Goal: Use online tool/utility

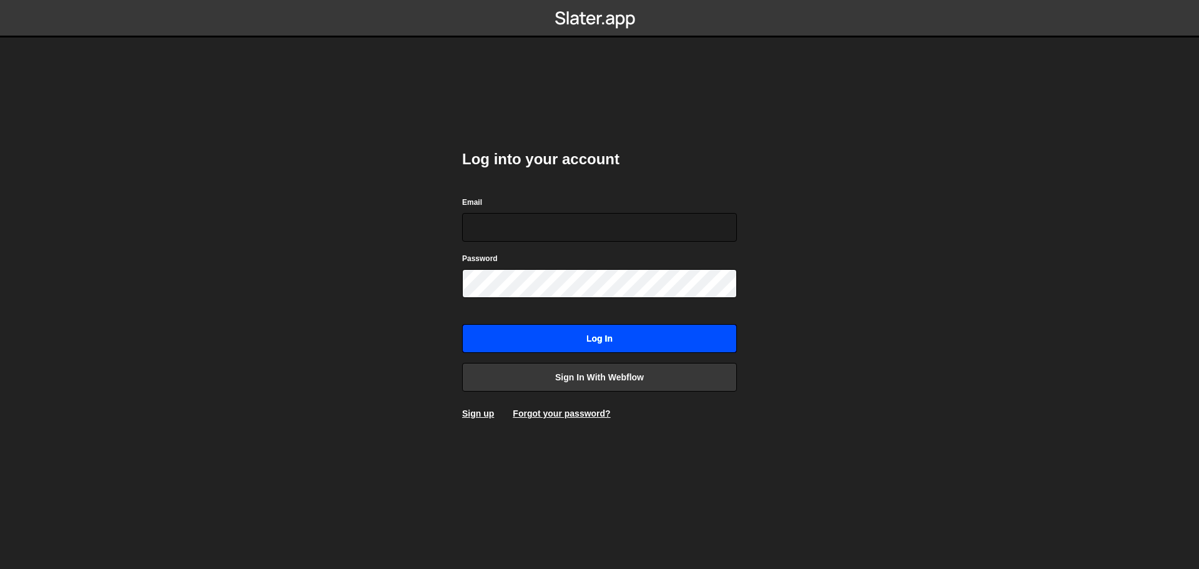
click at [596, 343] on input "Log in" at bounding box center [599, 338] width 275 height 29
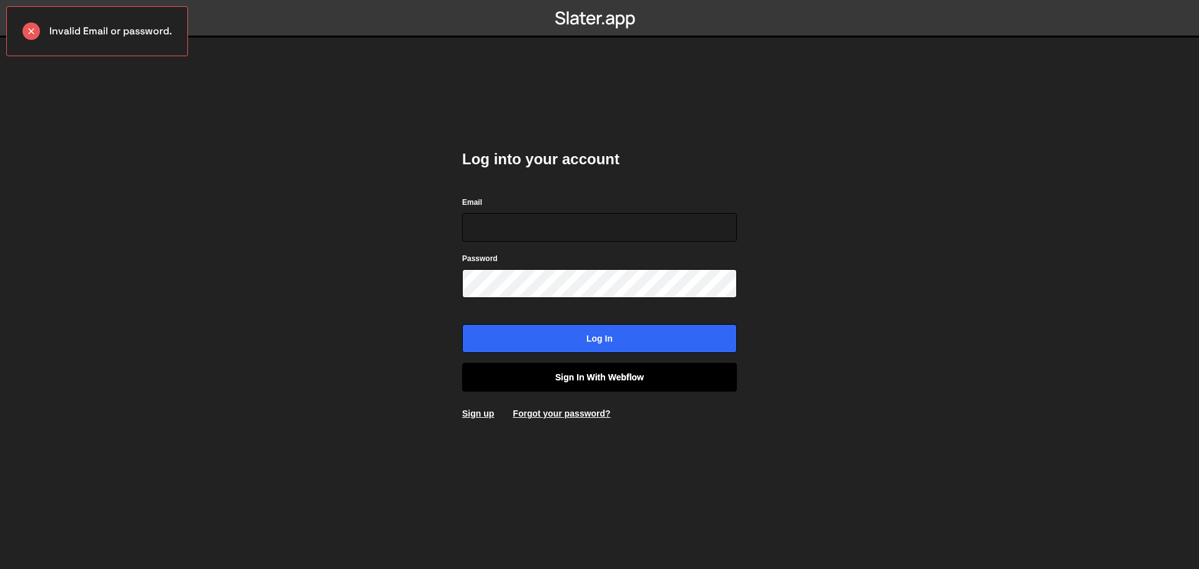
click at [593, 370] on link "Sign in with Webflow" at bounding box center [599, 377] width 275 height 29
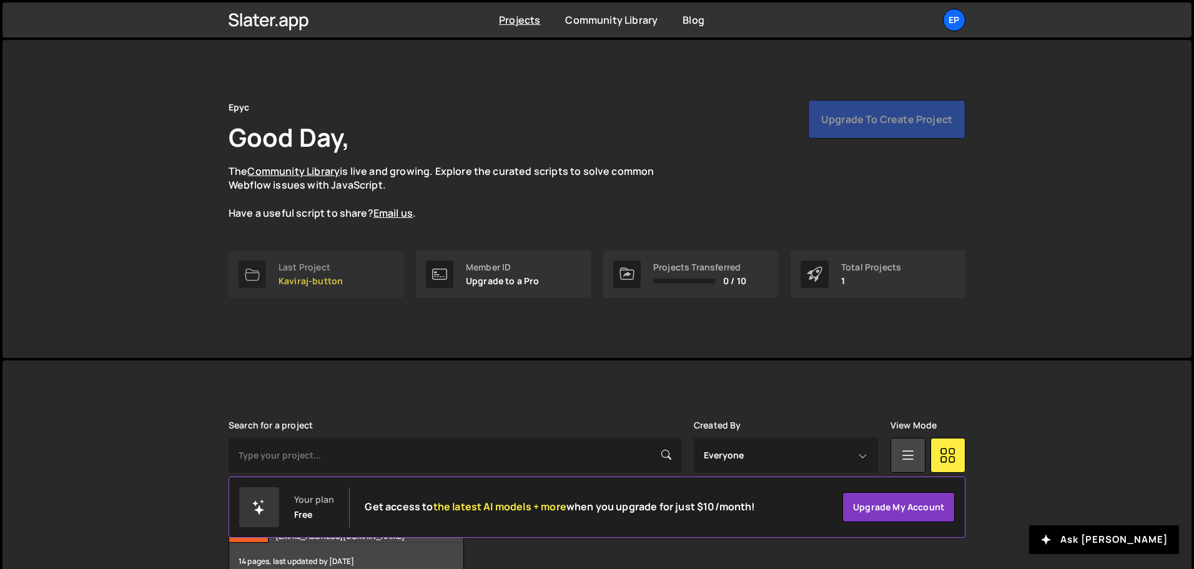
click at [272, 277] on link "Last Project Kaviraj-button" at bounding box center [316, 273] width 175 height 47
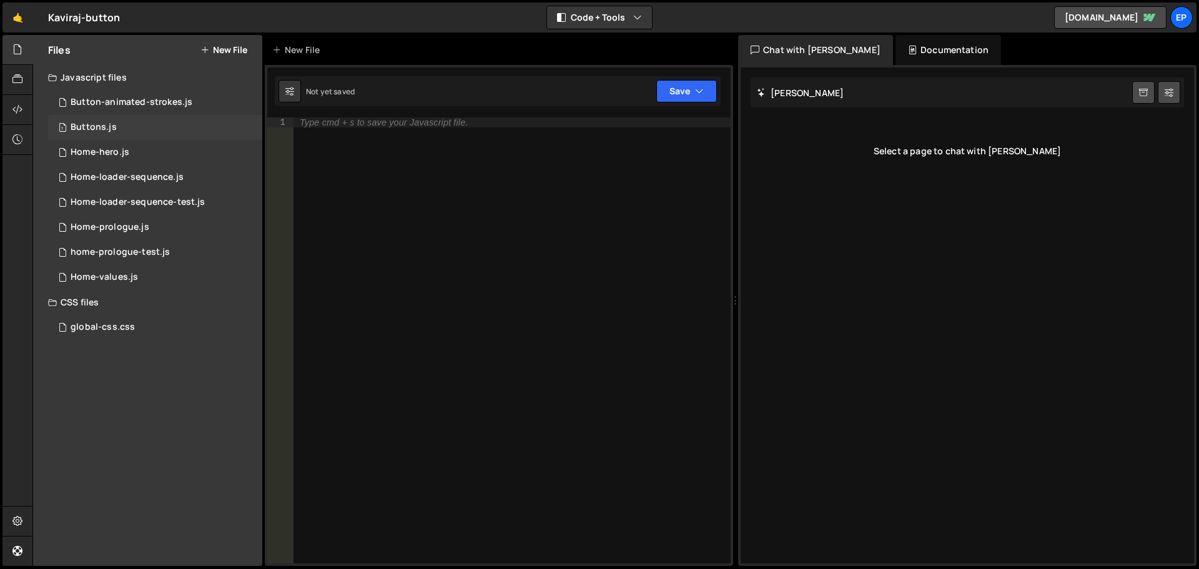
click at [106, 127] on div "Buttons.js" at bounding box center [94, 127] width 46 height 11
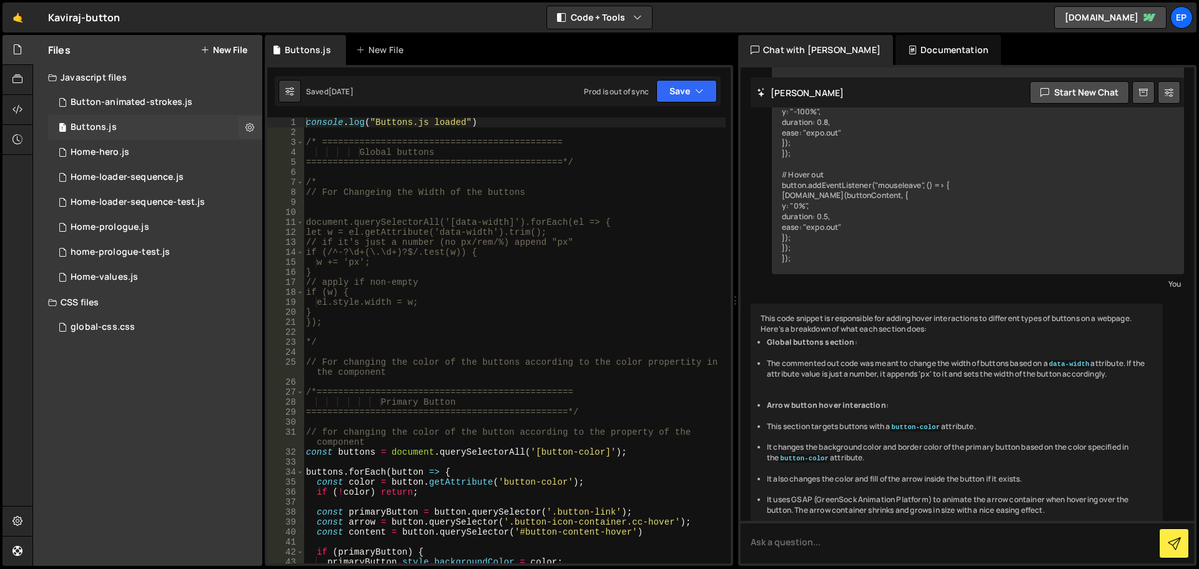
scroll to position [1089, 0]
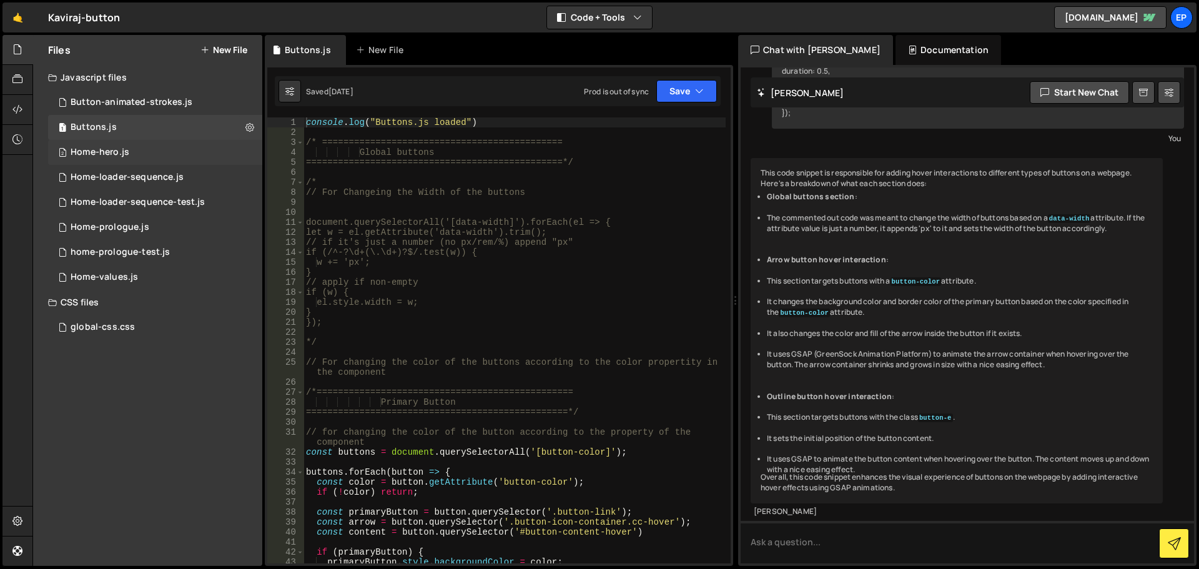
click at [131, 161] on div "2 Home-hero.js 0" at bounding box center [155, 152] width 214 height 25
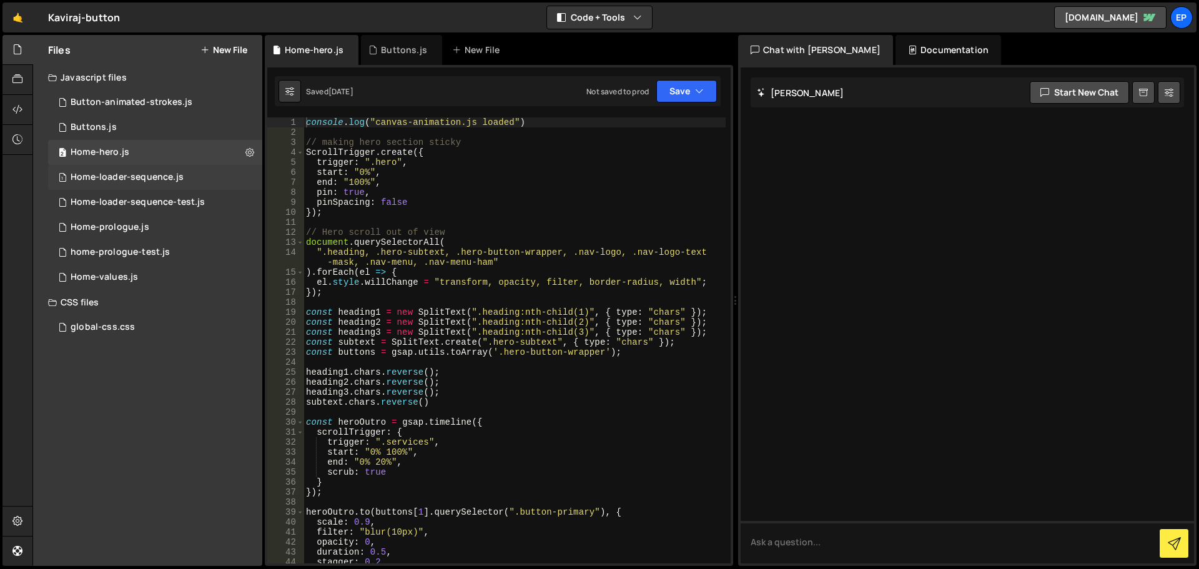
click at [140, 184] on div "1 Home-loader-sequence.js 0" at bounding box center [155, 177] width 214 height 25
